Goal: Transaction & Acquisition: Purchase product/service

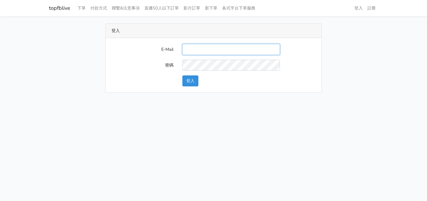
type input "[EMAIL_ADDRESS][DOMAIN_NAME]"
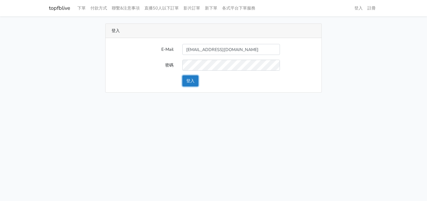
click at [193, 82] on button "登入" at bounding box center [190, 80] width 16 height 11
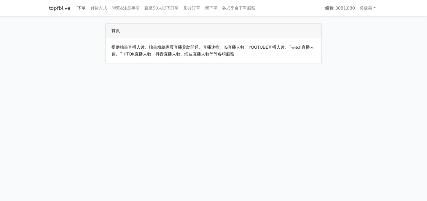
click at [83, 8] on link "下單" at bounding box center [81, 8] width 13 height 12
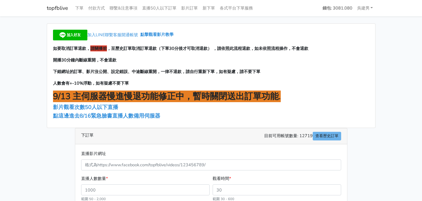
click at [394, 52] on main "加入LINE聯繫客服開通帳號 點擊觀看影片教學 如要取消訂單退款， 請關播前 ，至歷史訂單取消訂單退款（下單30分後才可取消退款） ，請依照此流程退款，如未依…" at bounding box center [211, 170] width 422 height 309
click at [411, 21] on main "加入LINE聯繫客服開通帳號 點擊觀看影片教學 如要取消訂單退款， 請關播前 ，至歷史訂單取消訂單退款（下單30分後才可取消退款） ，請依照此流程退款，如未依…" at bounding box center [211, 170] width 422 height 309
click at [390, 173] on main "加入LINE聯繫客服開通帳號 點擊觀看影片教學 如要取消訂單退款， 請關播前 ，至歷史訂單取消訂單退款（下單30分後才可取消退款） ，請依照此流程退款，如未依…" at bounding box center [211, 170] width 422 height 309
click at [29, 32] on main "加入LINE聯繫客服開通帳號 點擊觀看影片教學 如要取消訂單退款， 請關播前 ，至歷史訂單取消訂單退款（下單30分後才可取消退款） ，請依照此流程退款，如未依…" at bounding box center [211, 170] width 422 height 309
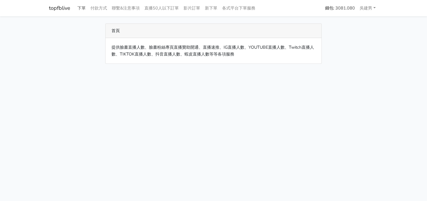
click at [81, 7] on link "下單" at bounding box center [81, 8] width 13 height 12
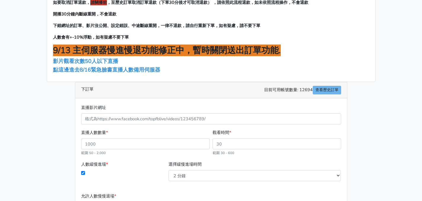
scroll to position [66, 0]
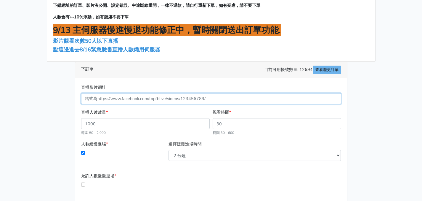
click at [172, 98] on input "直播影片網址" at bounding box center [211, 98] width 260 height 11
paste input "https://www.facebook.com/sherrybthree/videos/1861816744371529"
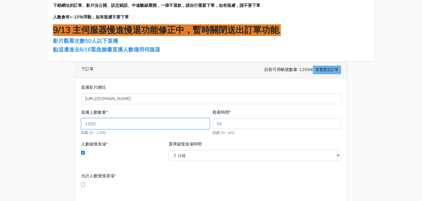
type input "1861816744371529"
click at [169, 123] on input "直播人數數量 *" at bounding box center [145, 123] width 129 height 11
type input "100"
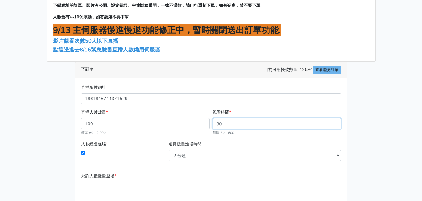
click at [239, 126] on input "觀看時間 *" at bounding box center [277, 123] width 129 height 11
type input "240"
type input "432.000"
click at [143, 151] on div "人數緩慢進場 *" at bounding box center [124, 150] width 88 height 20
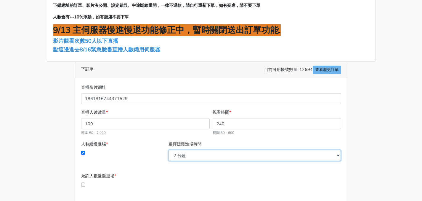
click at [187, 158] on select "2 分鐘 3 分鐘 5 分鐘 7 分鐘 10 分鐘 11 分鐘 12 分鐘 13 分鐘 14 分鐘 15 分鐘 16 分鐘" at bounding box center [255, 155] width 172 height 11
select select "5"
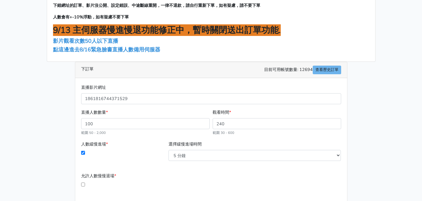
click at [189, 167] on form "直播影片網址 1861816744371529 直播人數數量 * 100 範圍 50 - 2,000 觀看時間 * 240 範圍 30 - 600 人數緩慢進…" at bounding box center [211, 159] width 260 height 151
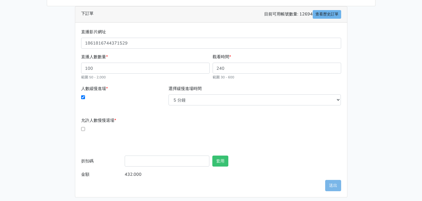
scroll to position [125, 0]
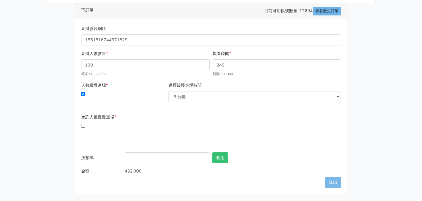
click at [163, 135] on div "允許人數慢慢退場 *" at bounding box center [124, 127] width 88 height 27
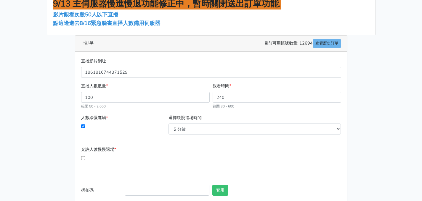
scroll to position [92, 0]
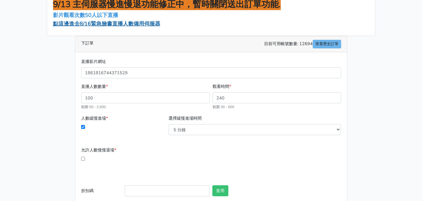
click at [135, 24] on span "點這邊進去8/16緊急臉書直播人數備用伺服器" at bounding box center [106, 23] width 107 height 7
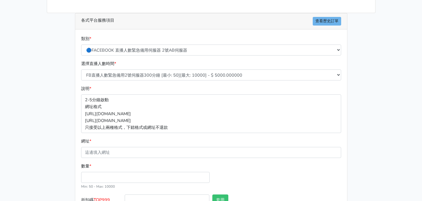
scroll to position [122, 0]
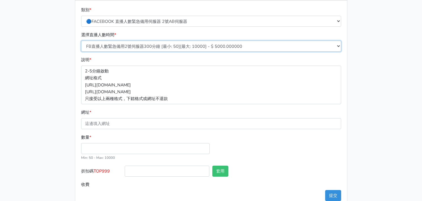
click at [160, 45] on select "FB直播人數緊急備用2號伺服器300分鐘 [最小: 50][最大: 10000] - $ 5000.000000 FB直播人數緊急備用2號伺服器60分鐘 [最…" at bounding box center [211, 46] width 260 height 11
select select "578"
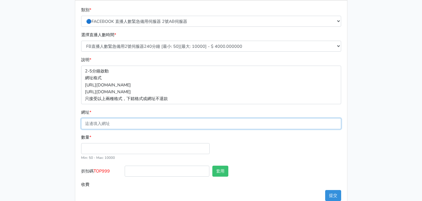
click at [153, 122] on input "網址 *" at bounding box center [211, 123] width 260 height 11
paste input "[URL][DOMAIN_NAME]"
type input "[URL][DOMAIN_NAME]"
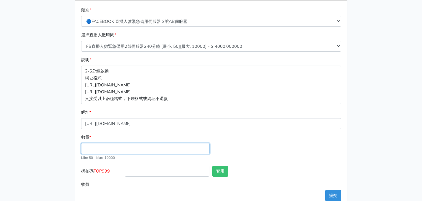
click at [150, 150] on input "數量 *" at bounding box center [145, 148] width 129 height 11
type input "100"
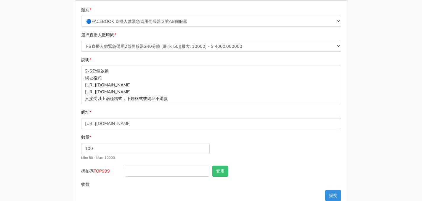
type input "400.000"
click at [269, 154] on div "數量 * 100 Min: 50 - Max: 10000" at bounding box center [211, 150] width 263 height 32
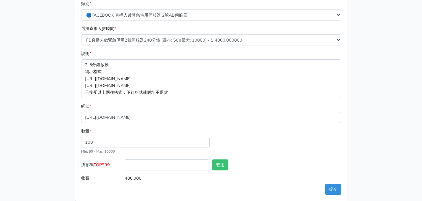
scroll to position [135, 0]
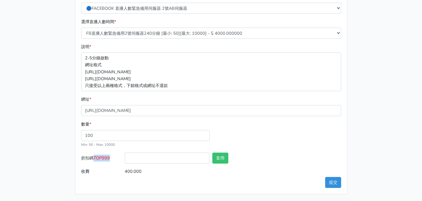
drag, startPoint x: 96, startPoint y: 157, endPoint x: 111, endPoint y: 158, distance: 15.8
click at [111, 158] on label "折扣碼 TOP999" at bounding box center [102, 158] width 44 height 13
copy span "TOP999"
click at [156, 160] on input "折扣碼 TOP999" at bounding box center [167, 157] width 85 height 11
paste input "TOP999"
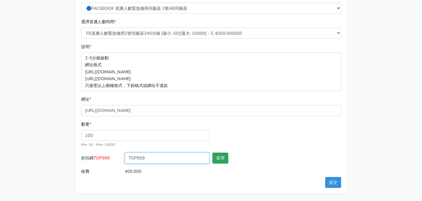
type input "TOP999"
click at [226, 160] on button "套用" at bounding box center [221, 157] width 16 height 11
type input "套用失敗"
click at [331, 184] on button "提交" at bounding box center [333, 182] width 16 height 11
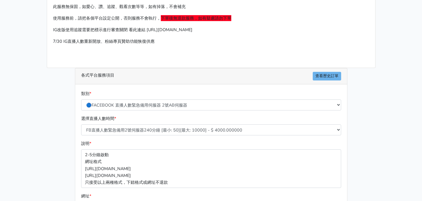
scroll to position [0, 0]
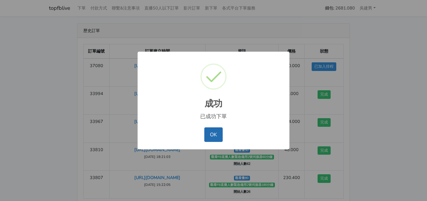
click at [215, 135] on button "OK" at bounding box center [213, 134] width 18 height 14
